Goal: Task Accomplishment & Management: Manage account settings

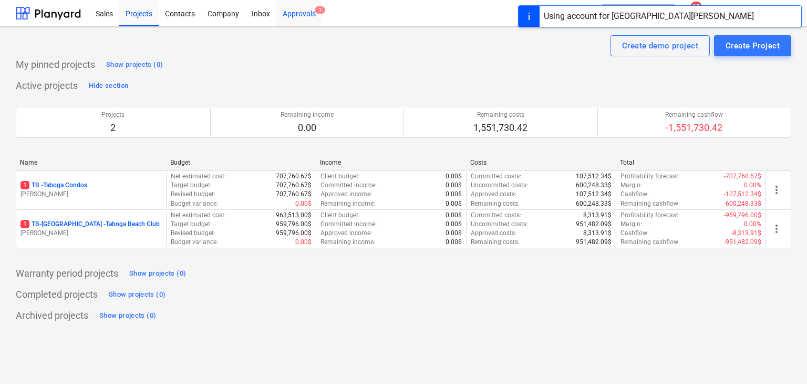
click at [301, 13] on div "Approvals 1" at bounding box center [300, 12] width 46 height 27
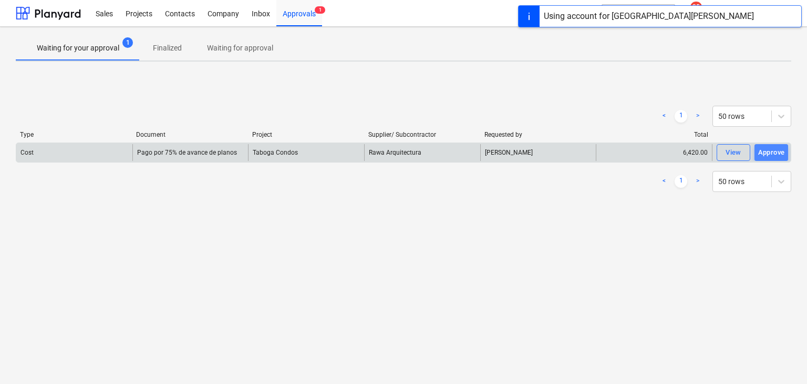
click at [772, 151] on div "Approve" at bounding box center [772, 153] width 27 height 12
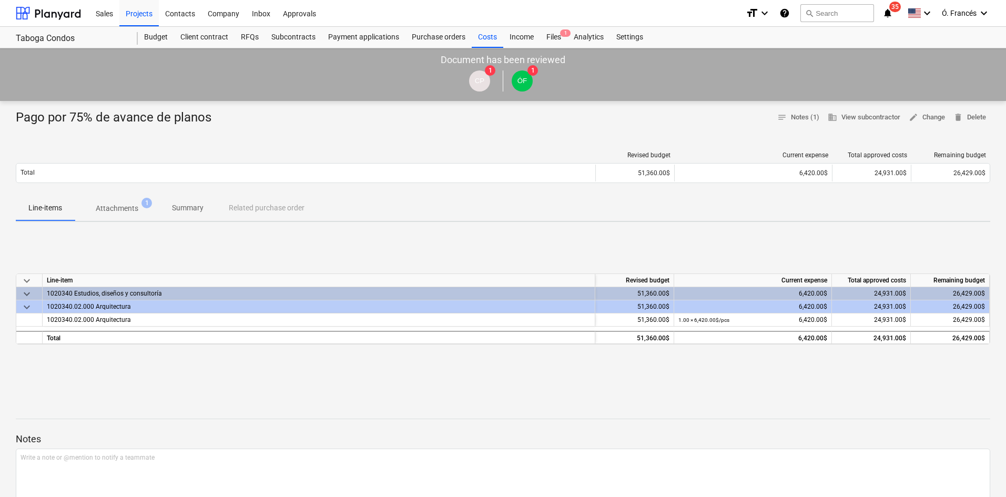
click at [122, 199] on span "Attachments 1" at bounding box center [117, 208] width 85 height 19
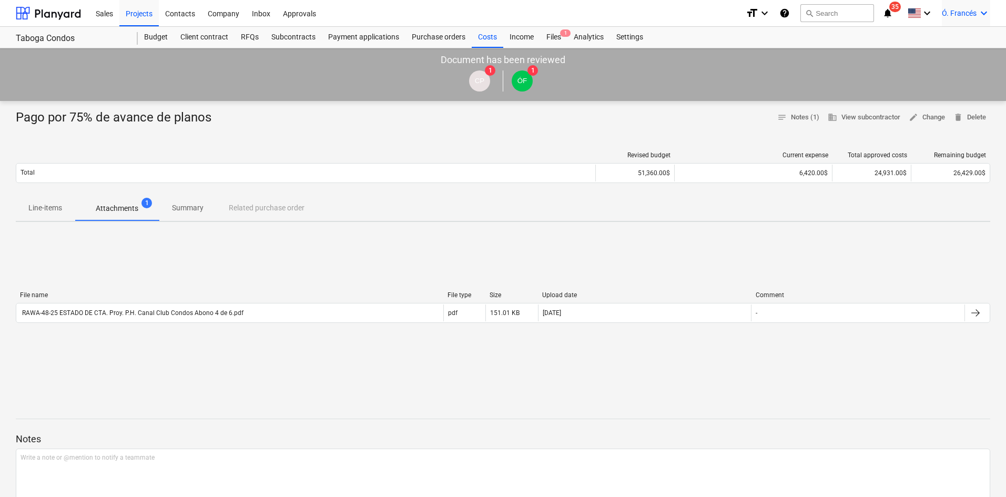
click at [987, 23] on div "Ó. [DEMOGRAPHIC_DATA] keyboard_arrow_down" at bounding box center [966, 13] width 48 height 26
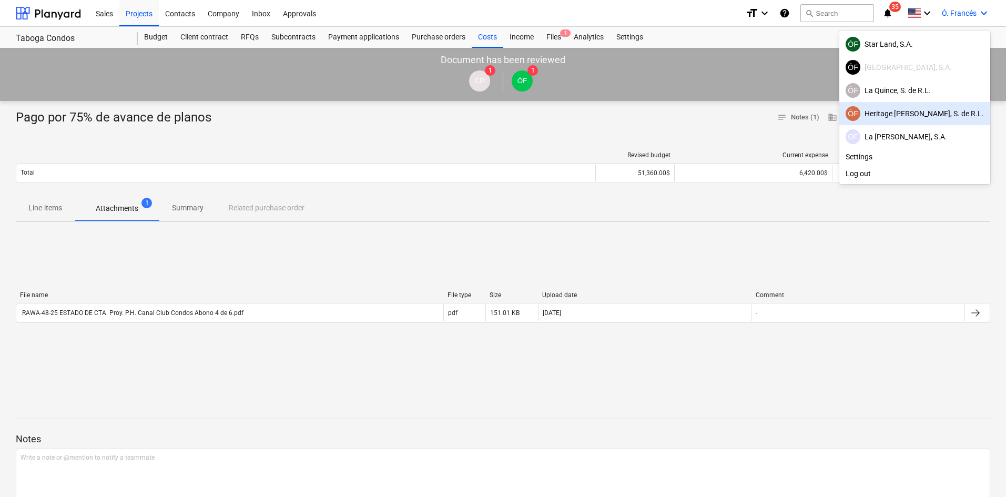
click at [398, 213] on div at bounding box center [503, 248] width 1006 height 497
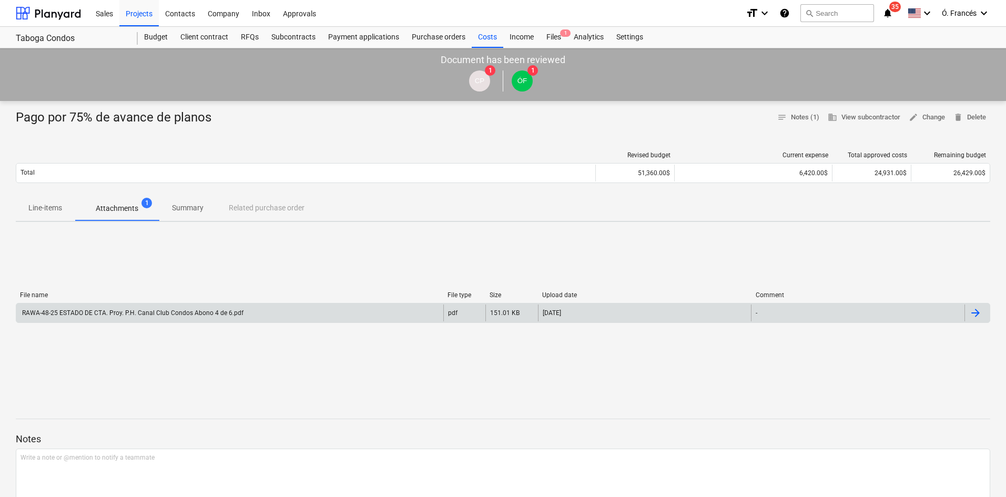
click at [181, 319] on div "RAWA-48-25 ESTADO DE CTA. Proy. P.H. Canal Club Condos Abono 4 de 6.pdf" at bounding box center [229, 312] width 427 height 17
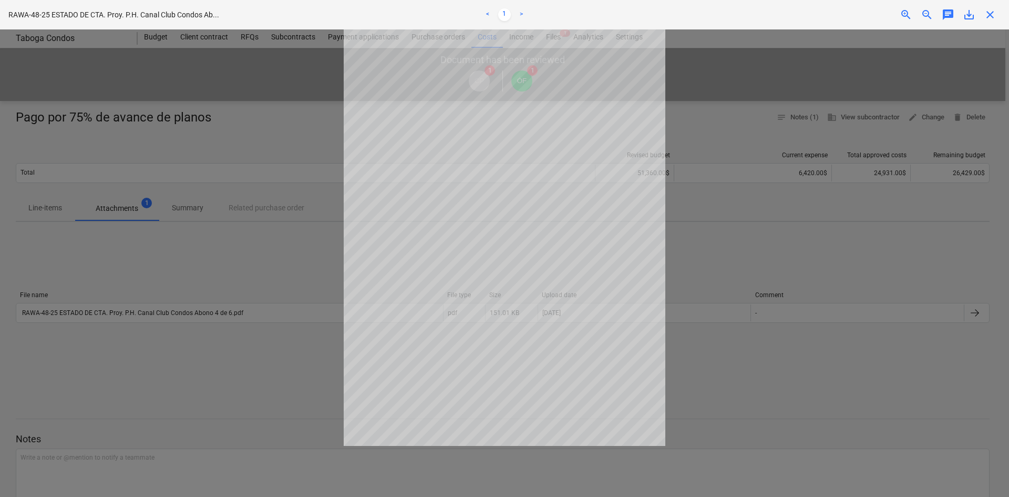
click at [724, 394] on div at bounding box center [504, 262] width 1009 height 467
click at [297, 290] on div at bounding box center [504, 262] width 1009 height 467
click at [281, 393] on div at bounding box center [504, 262] width 1009 height 467
